Goal: Transaction & Acquisition: Purchase product/service

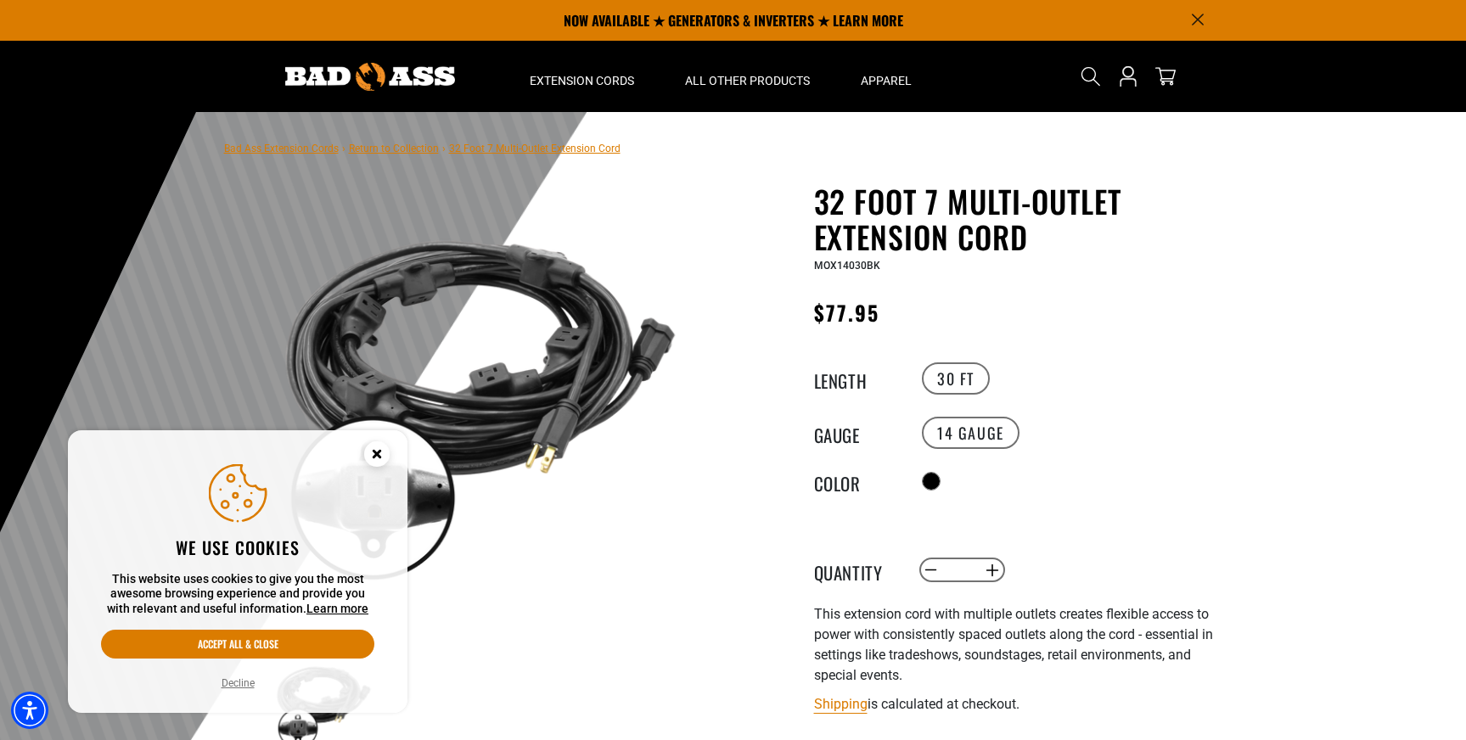
click at [376, 450] on circle "Cookie Consent" at bounding box center [376, 453] width 25 height 25
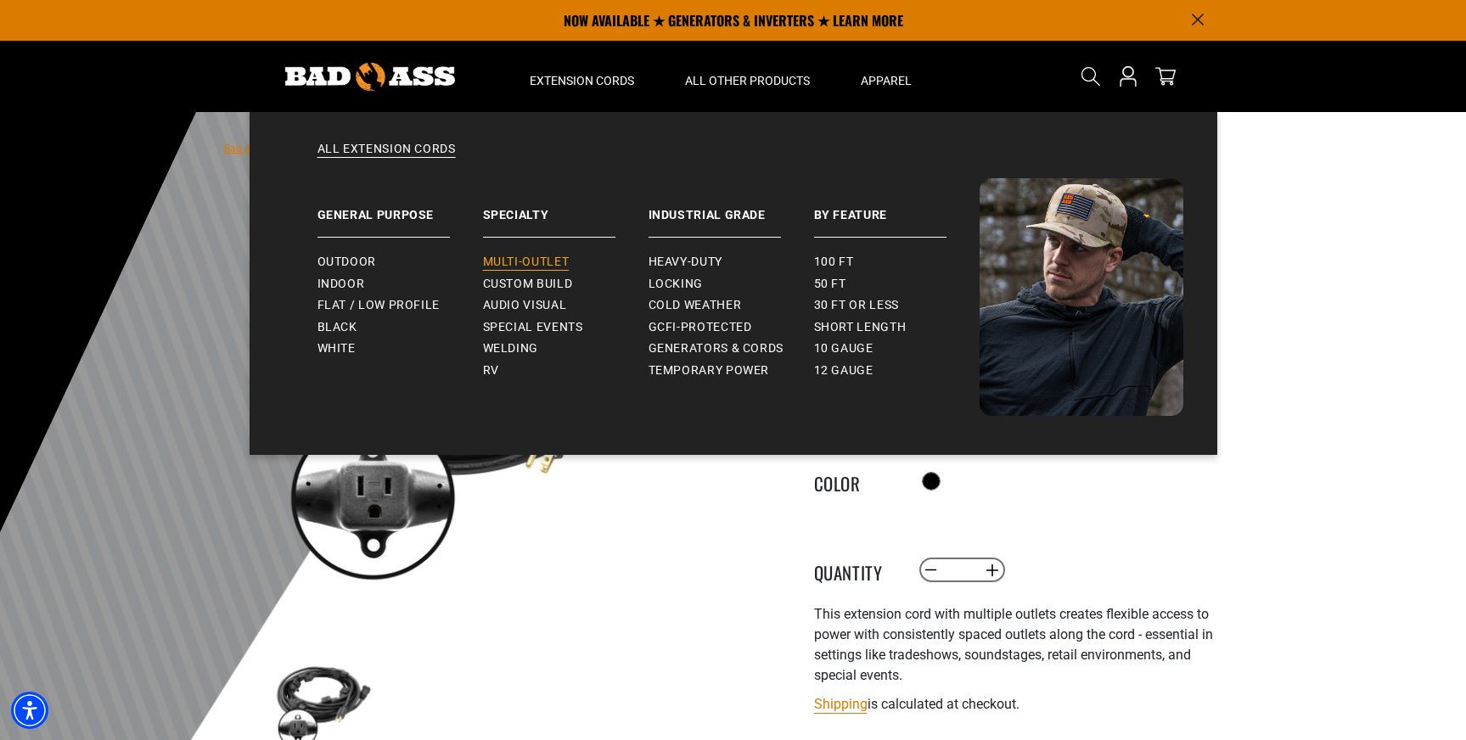
click at [507, 259] on span "Multi-Outlet" at bounding box center [526, 262] width 87 height 15
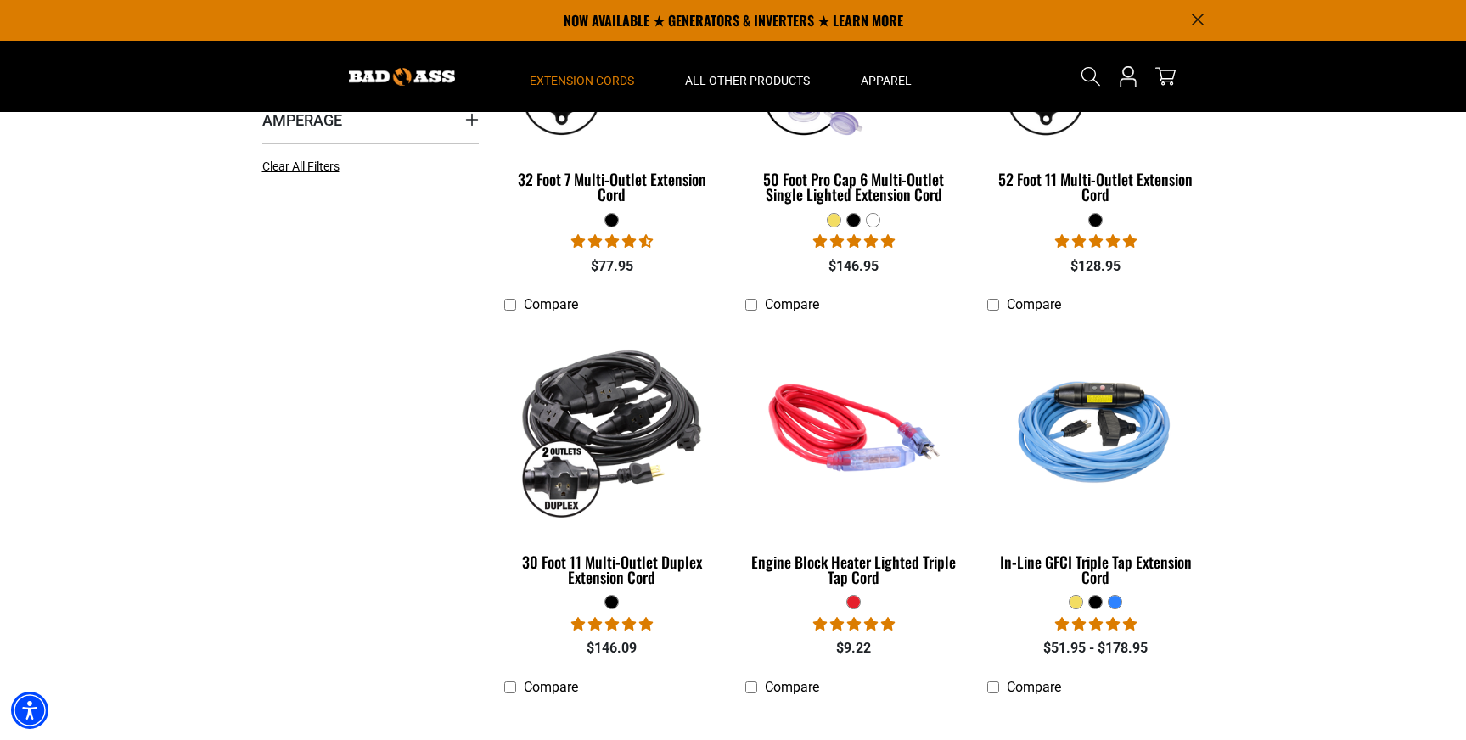
scroll to position [331, 0]
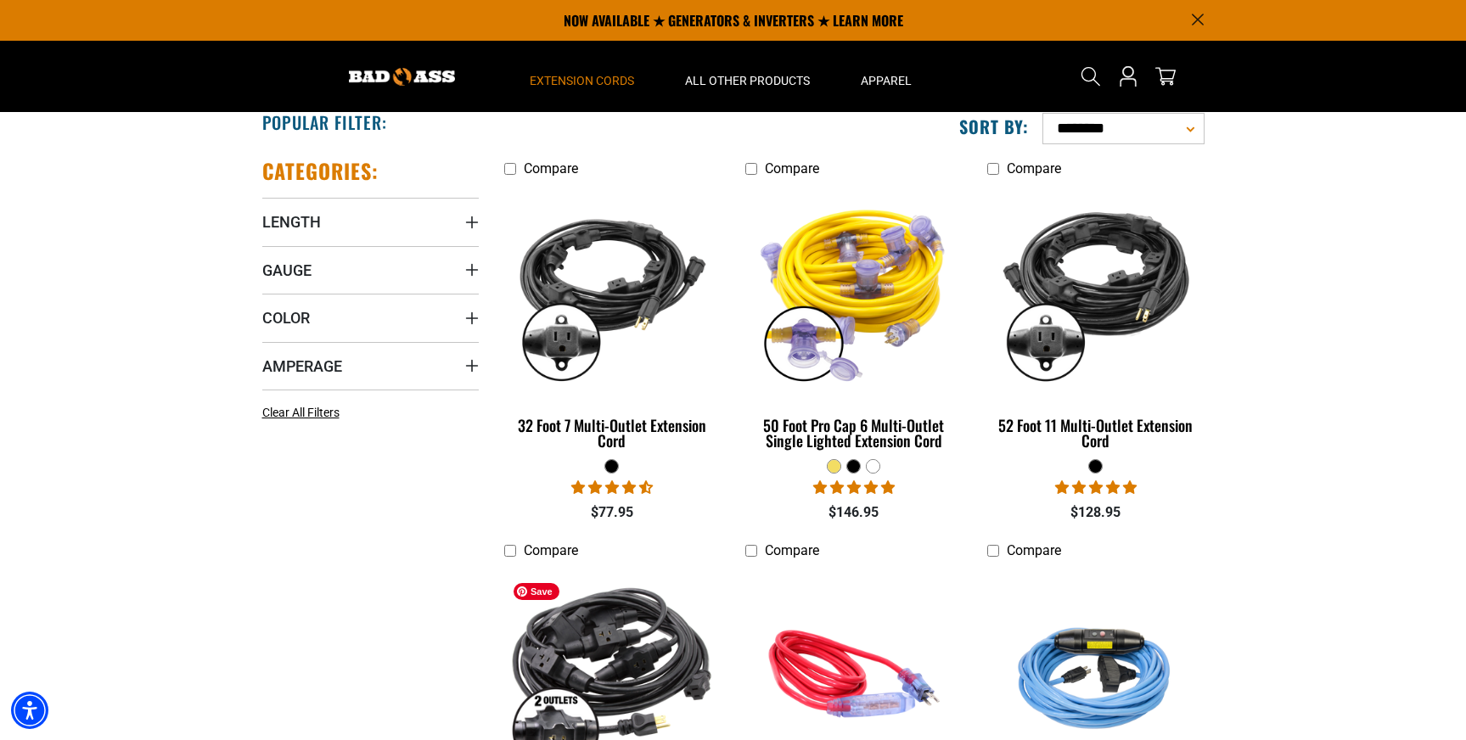
click at [582, 659] on img at bounding box center [612, 673] width 238 height 217
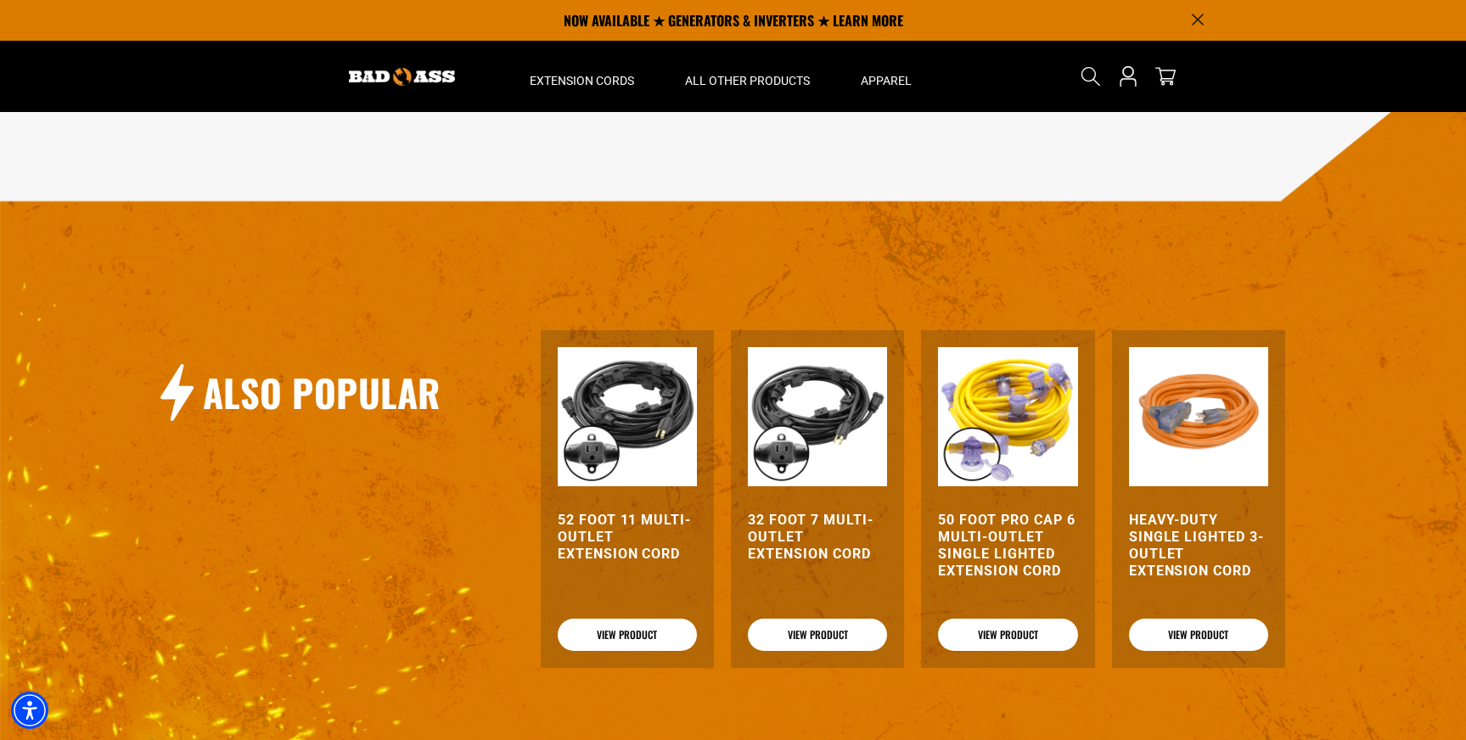
scroll to position [1361, 0]
